Goal: Find contact information: Find contact information

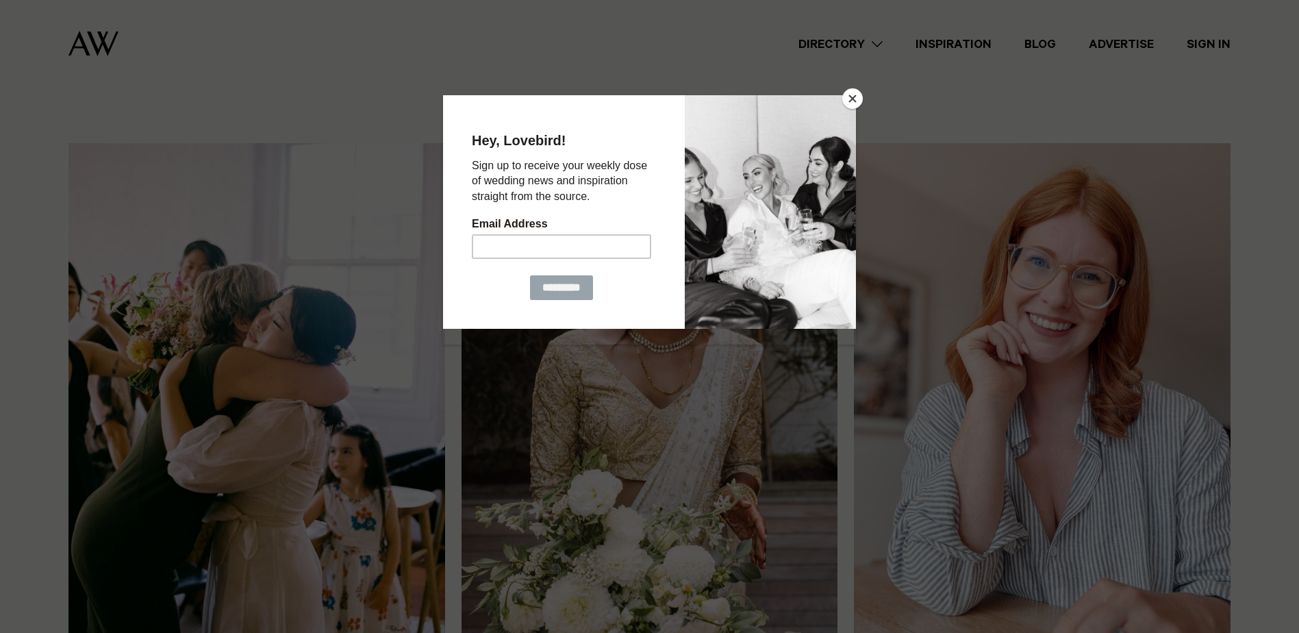
scroll to position [342, 0]
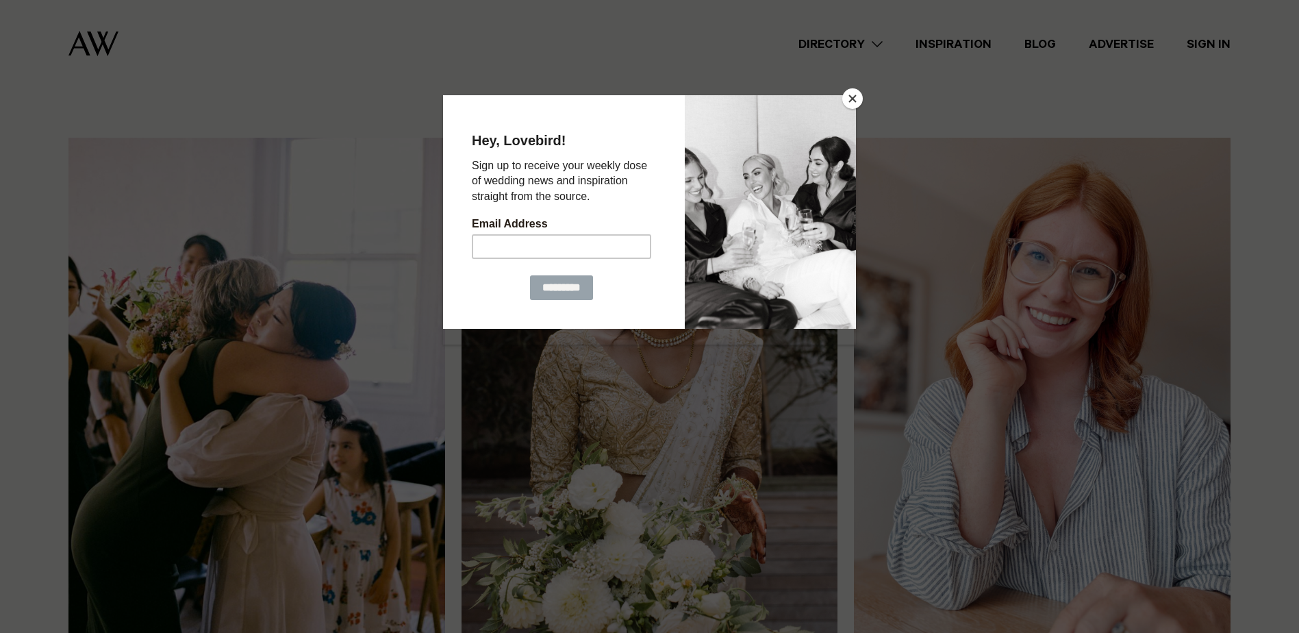
click at [859, 106] on button "Close" at bounding box center [852, 98] width 21 height 21
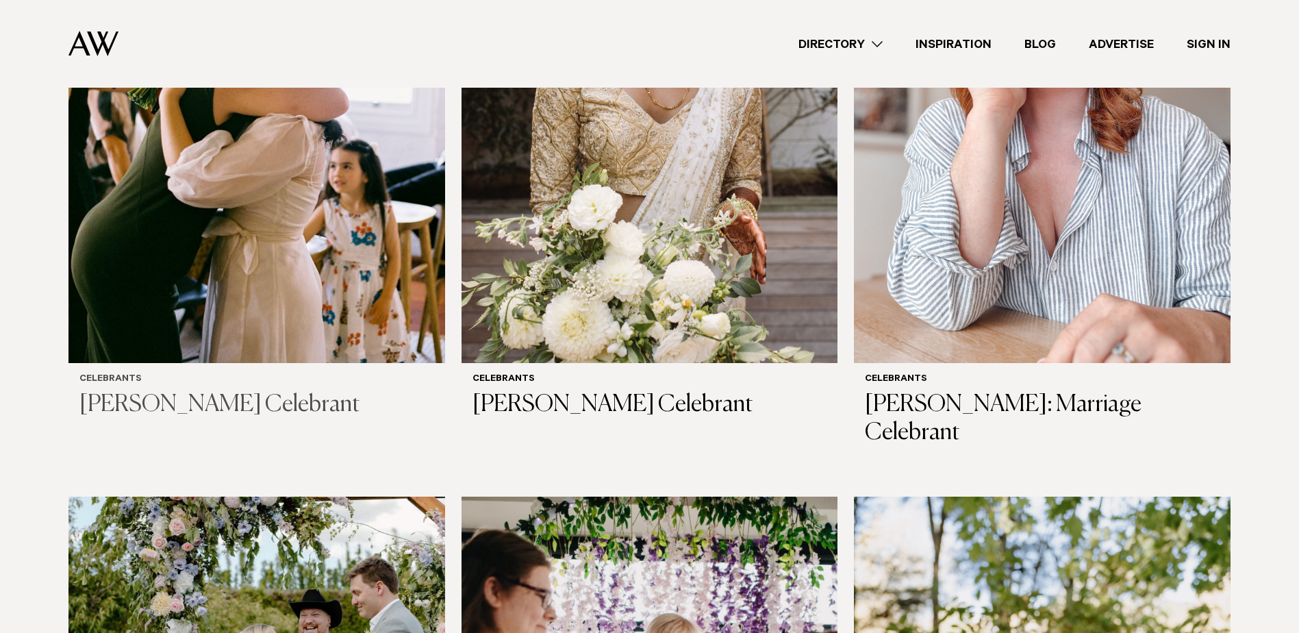
scroll to position [548, 0]
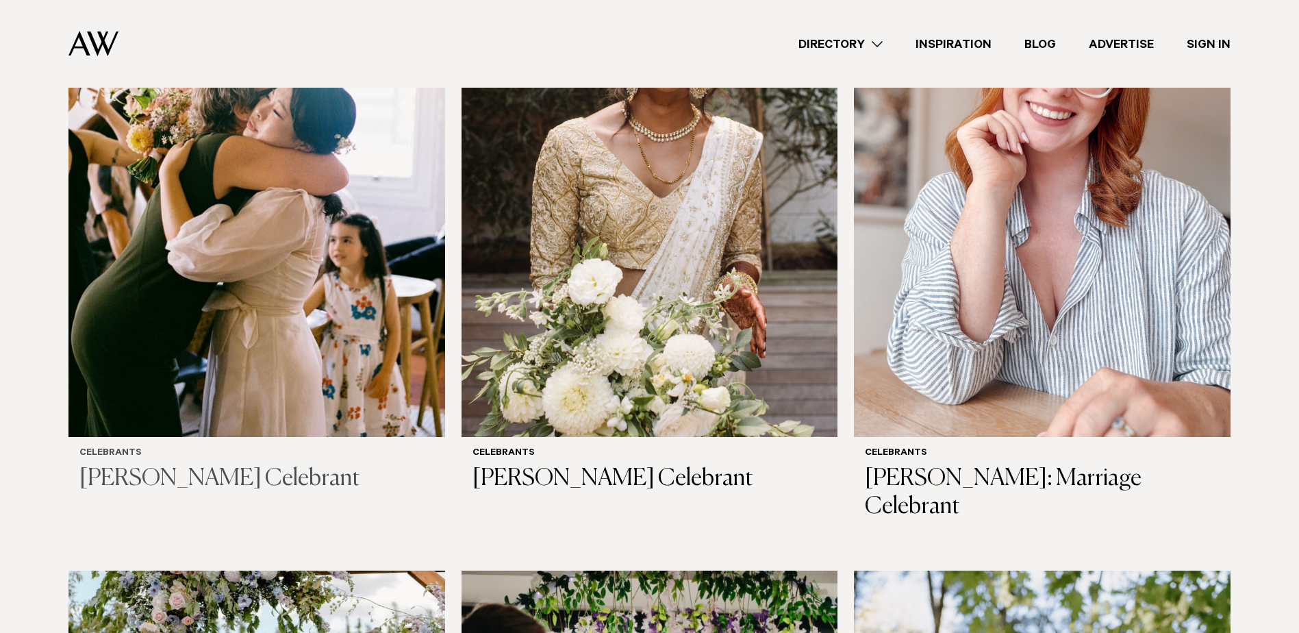
click at [266, 233] on img at bounding box center [256, 184] width 377 height 505
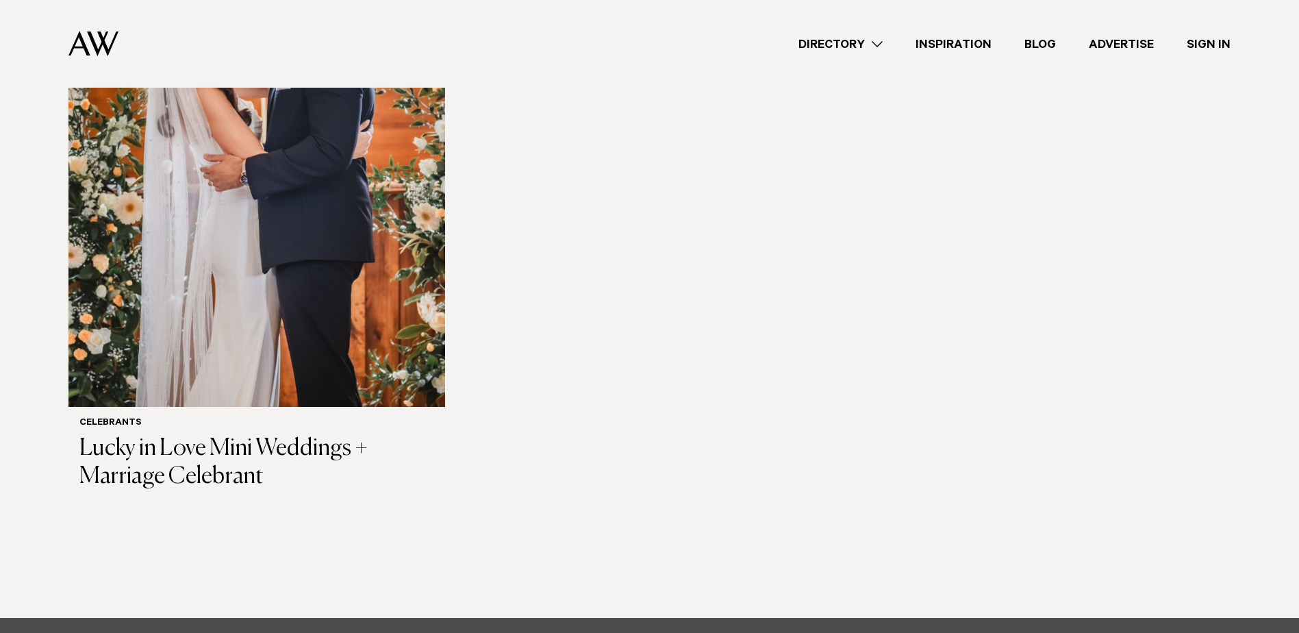
scroll to position [2465, 0]
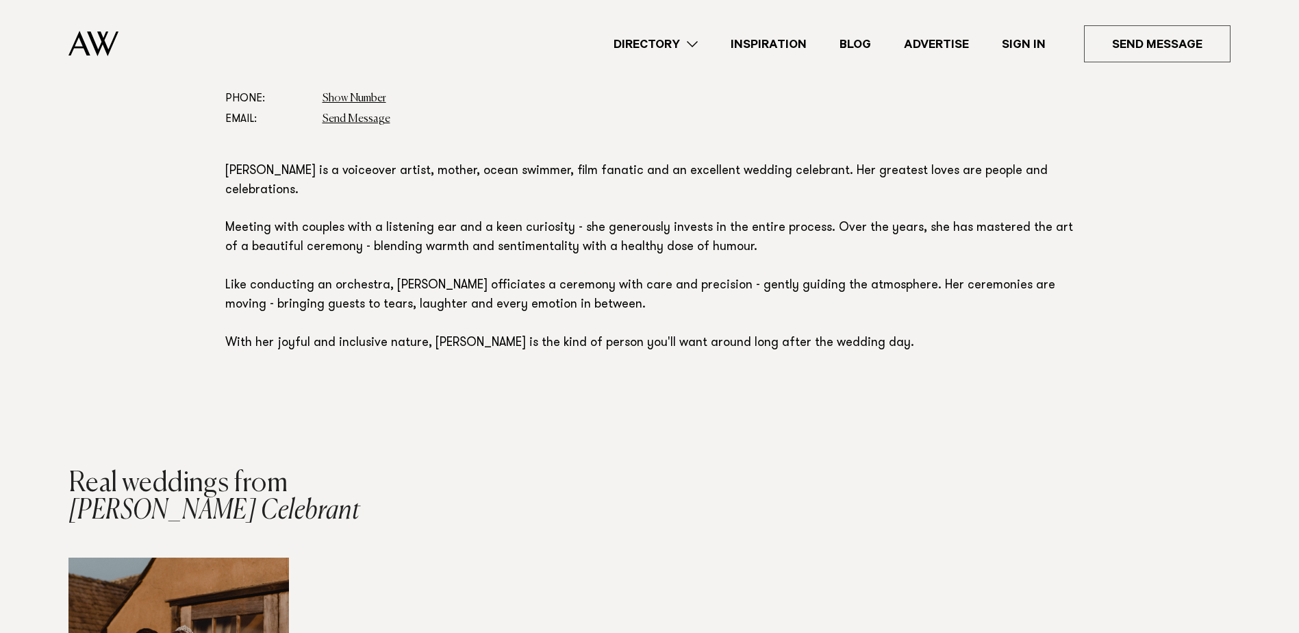
scroll to position [616, 0]
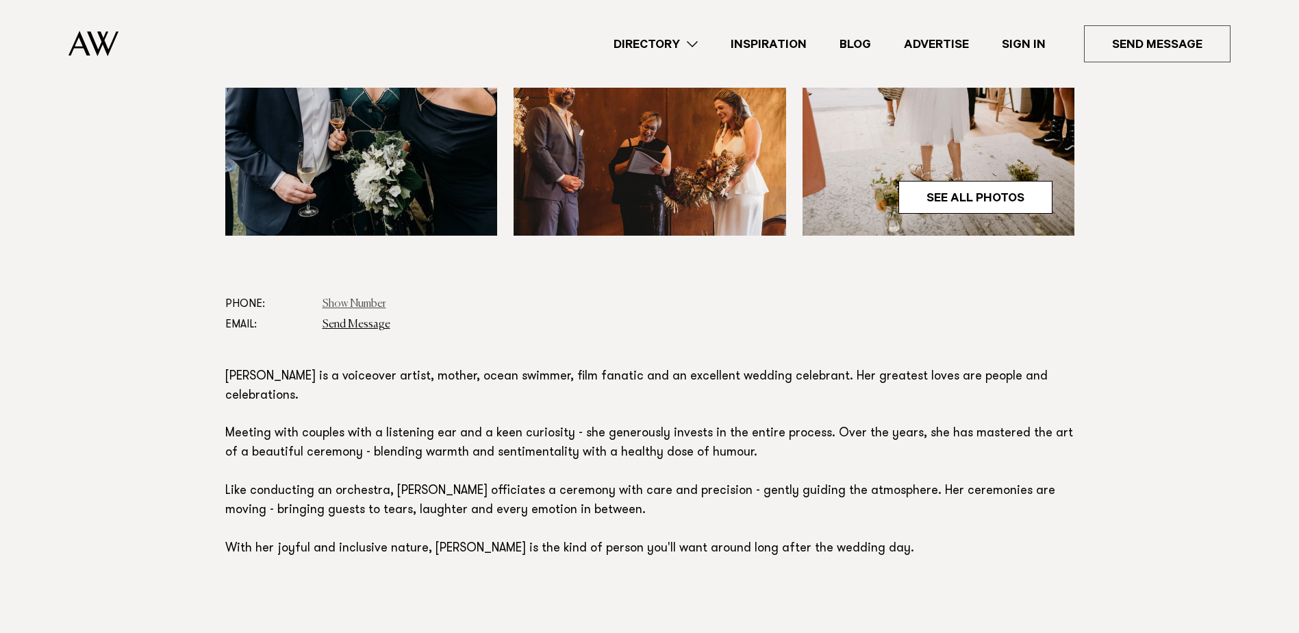
click at [362, 299] on link "Show Number" at bounding box center [355, 304] width 64 height 11
